Goal: Find specific page/section: Find specific page/section

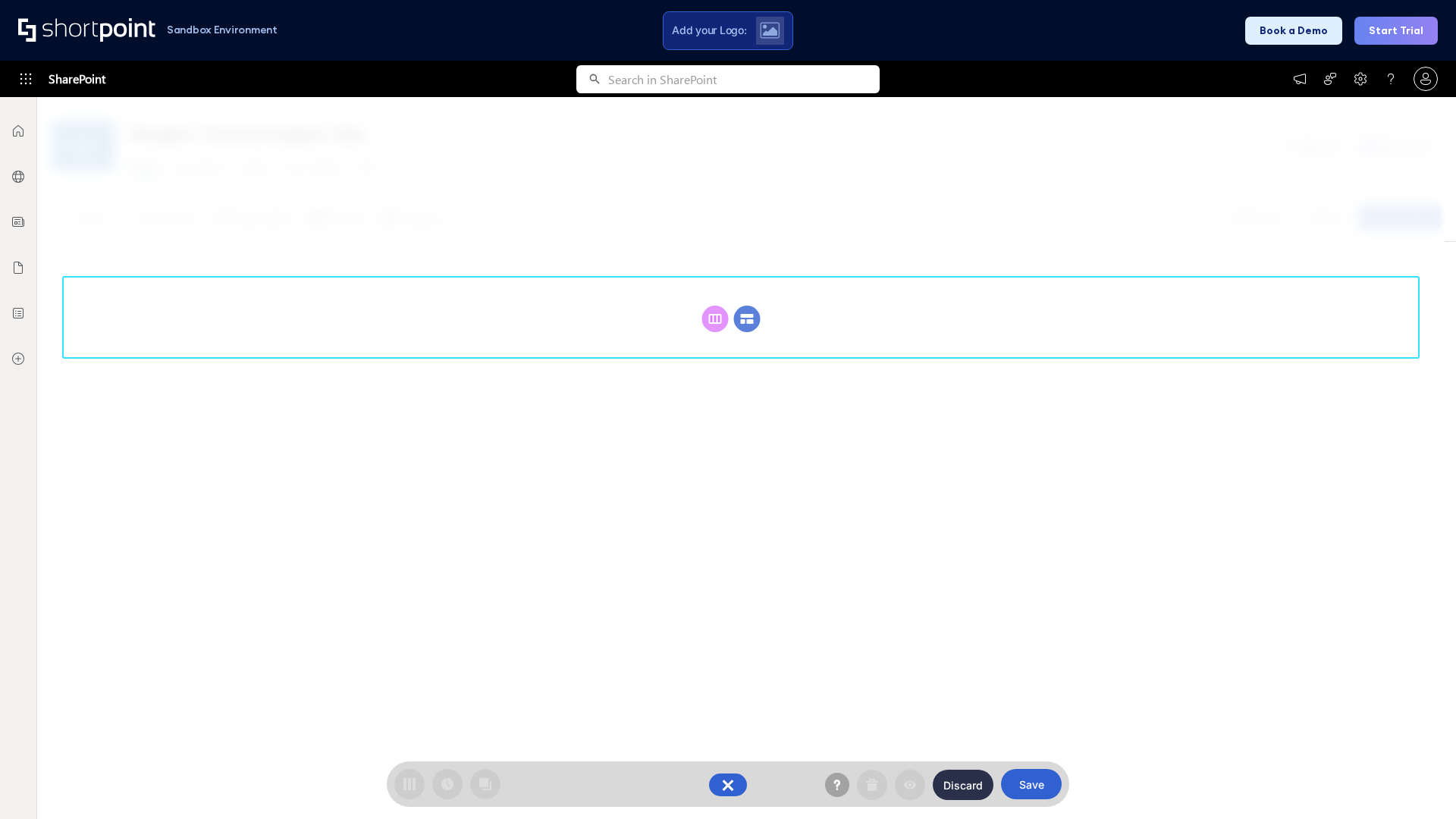
scroll to position [209, 0]
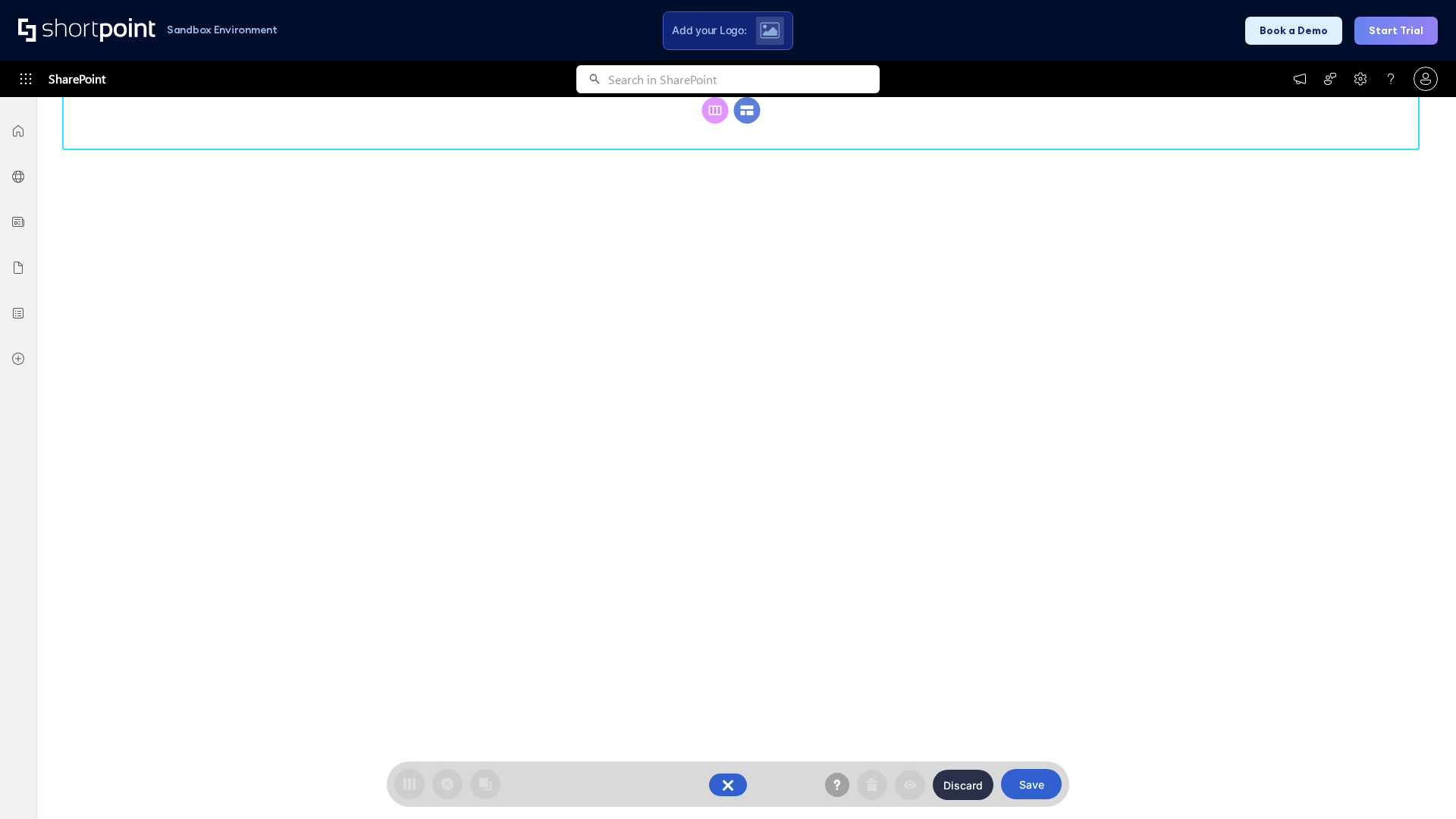
click at [747, 123] on circle at bounding box center [747, 110] width 26 height 26
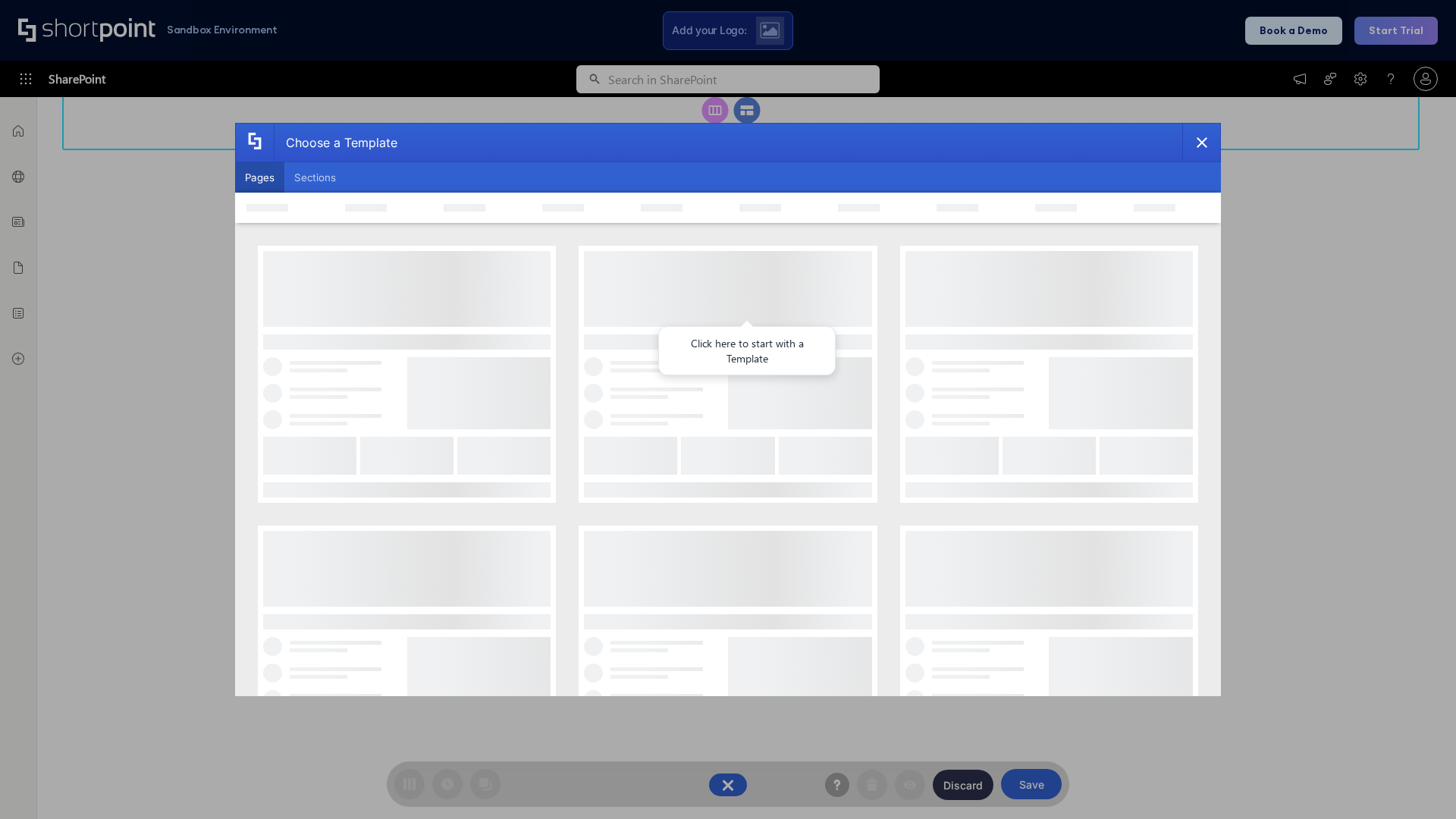
scroll to position [0, 0]
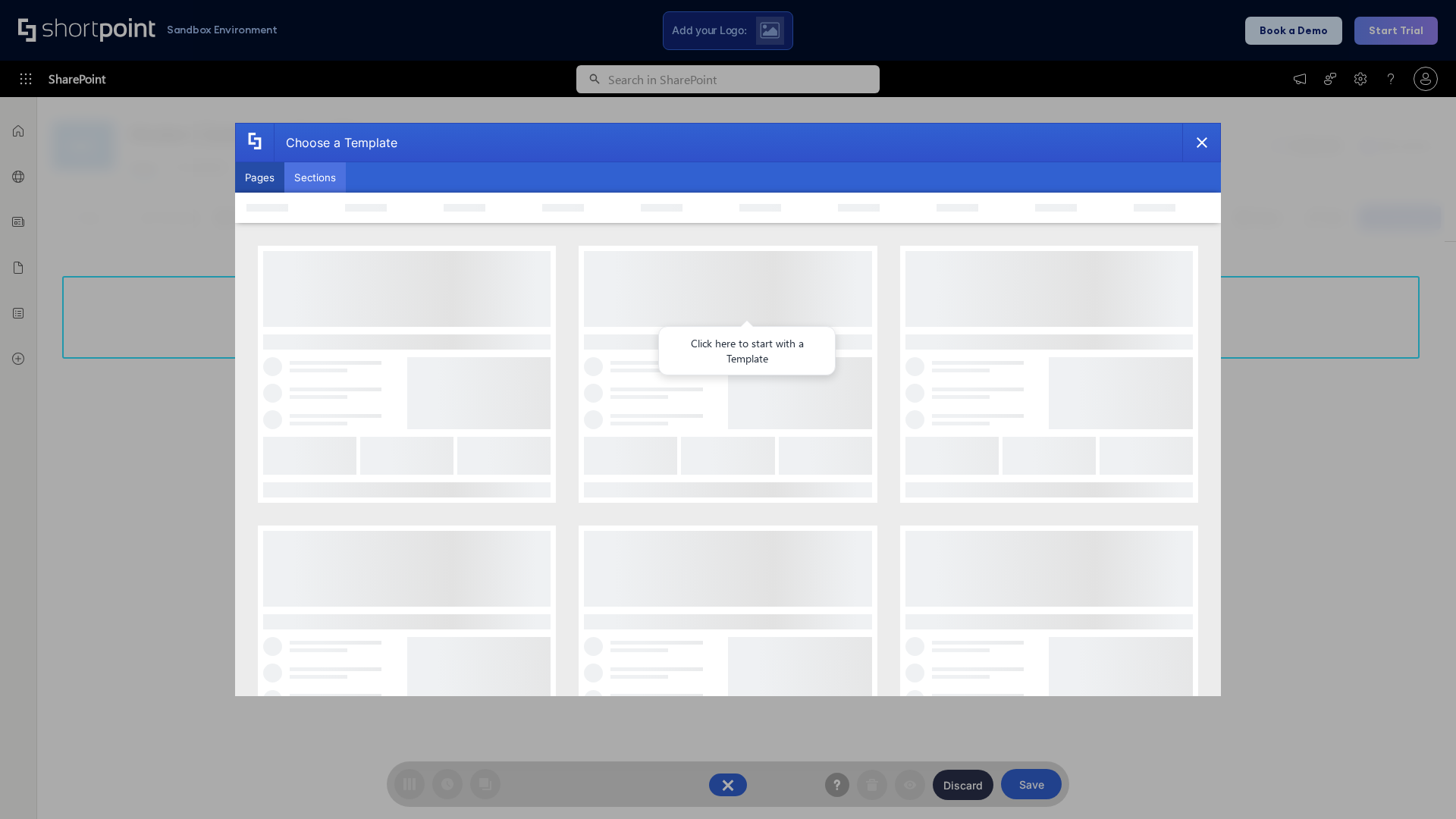
click at [315, 177] on button "Sections" at bounding box center [315, 177] width 62 height 30
type input "FAQ 6"
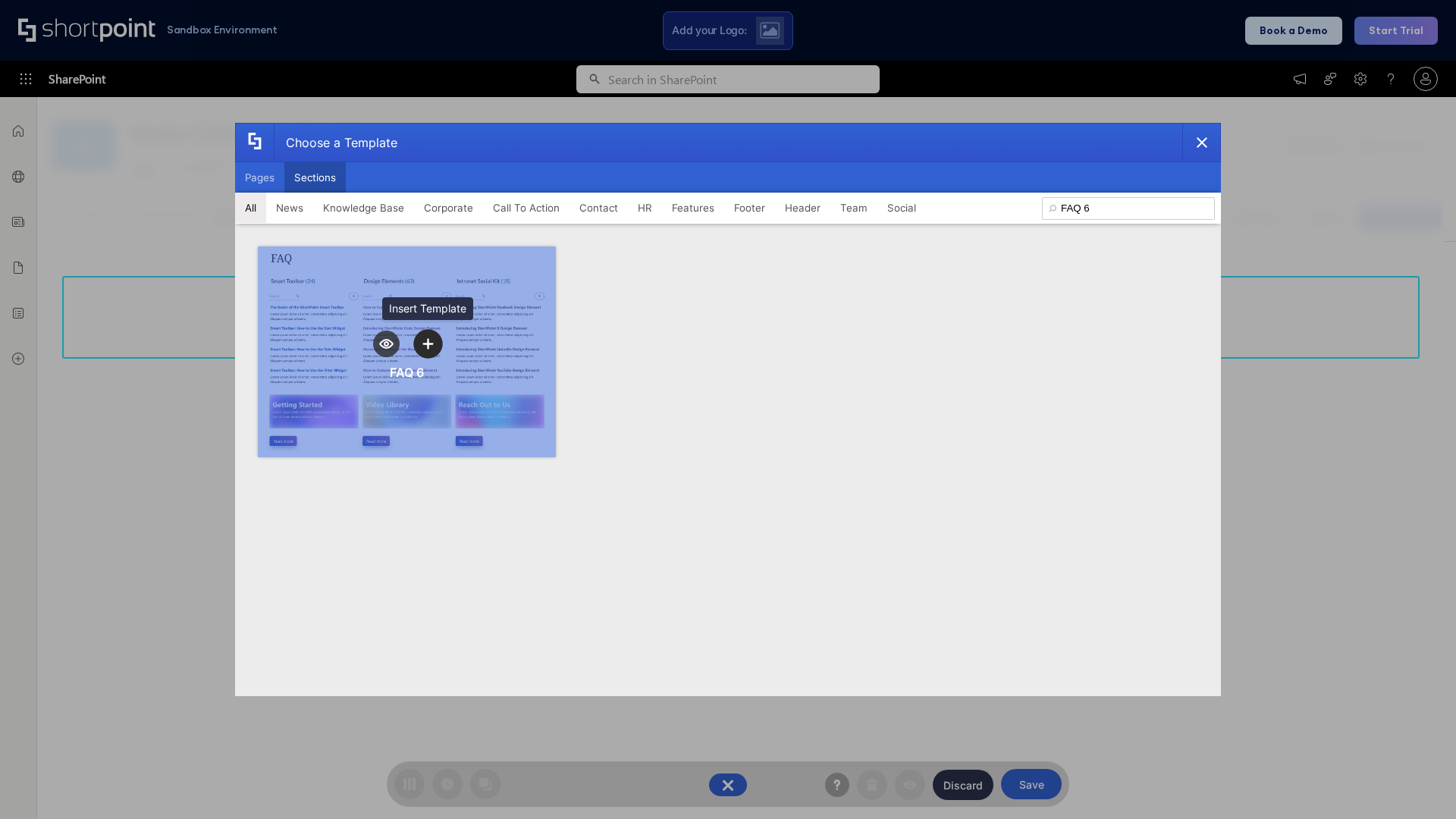
click at [427, 343] on icon "template selector" at bounding box center [427, 343] width 11 height 11
